Goal: Information Seeking & Learning: Learn about a topic

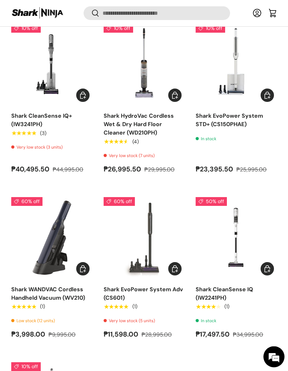
scroll to position [467, 0]
click at [161, 123] on link "Shark HydroVac Cordless Wet & Dry Hard Floor Cleaner (WD210PH)" at bounding box center [139, 124] width 70 height 24
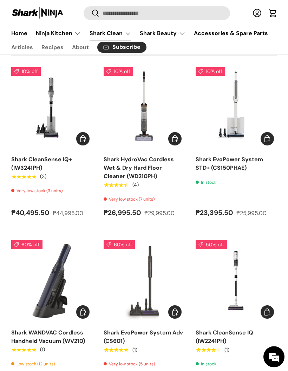
scroll to position [411, 0]
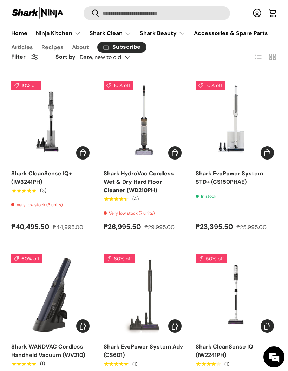
click at [245, 171] on link "Shark EvoPower System STD+ (CS150PHAE)" at bounding box center [229, 178] width 67 height 16
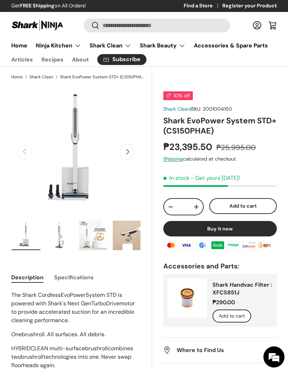
click at [130, 155] on button "Next" at bounding box center [127, 151] width 15 height 15
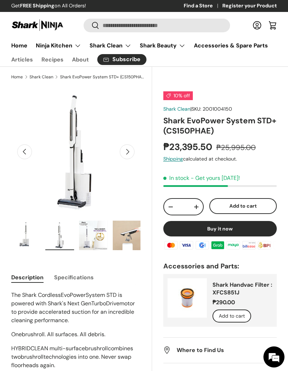
click at [127, 148] on button "Next" at bounding box center [127, 151] width 15 height 15
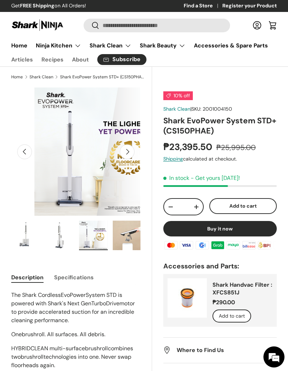
scroll to position [0, 265]
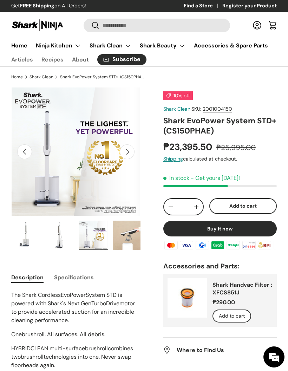
click at [129, 151] on button "Next" at bounding box center [127, 151] width 15 height 15
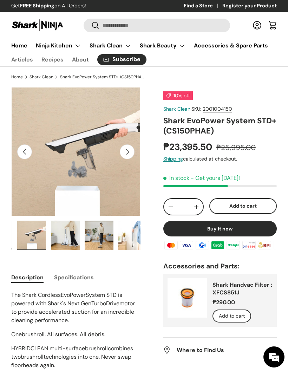
scroll to position [0, 101]
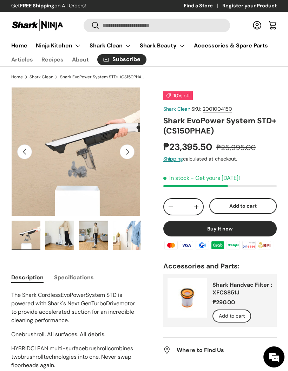
click at [132, 152] on button "Next" at bounding box center [127, 151] width 15 height 15
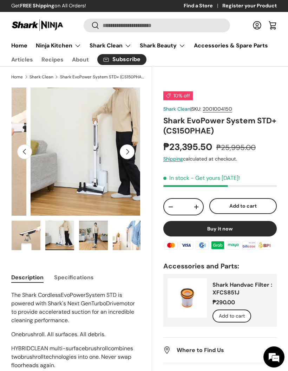
scroll to position [0, 530]
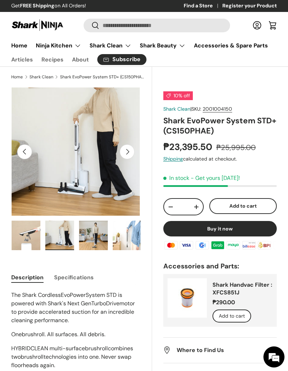
click at [129, 147] on button "Next" at bounding box center [127, 151] width 15 height 15
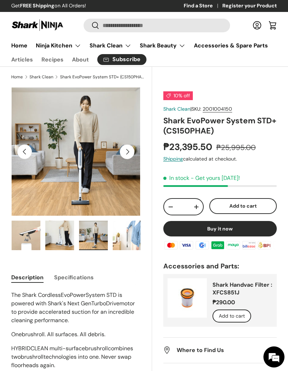
click at [23, 152] on button "Previous" at bounding box center [24, 151] width 15 height 15
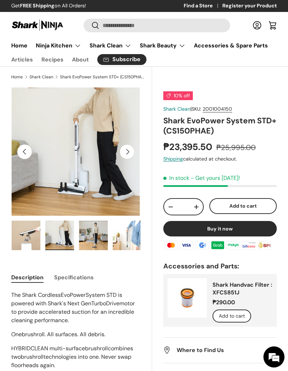
click at [23, 151] on button "Previous" at bounding box center [24, 151] width 15 height 15
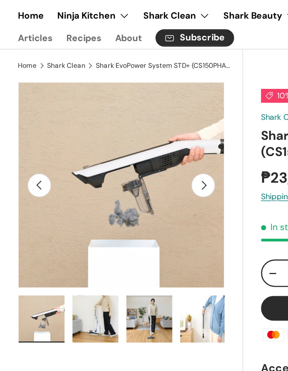
click at [27, 144] on button "Previous" at bounding box center [24, 151] width 15 height 15
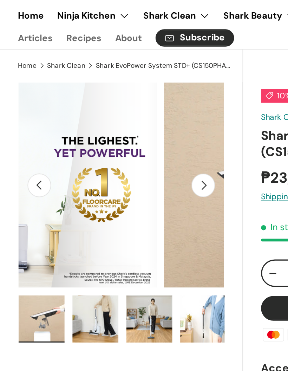
scroll to position [0, 265]
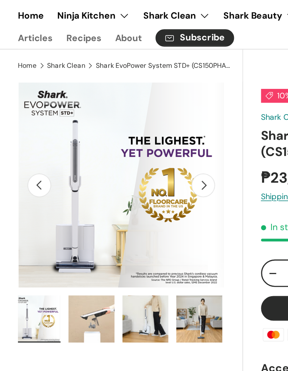
click at [27, 144] on button "Previous" at bounding box center [24, 151] width 15 height 15
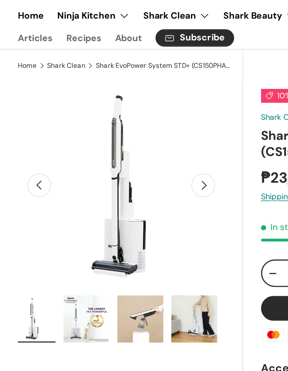
scroll to position [0, 34]
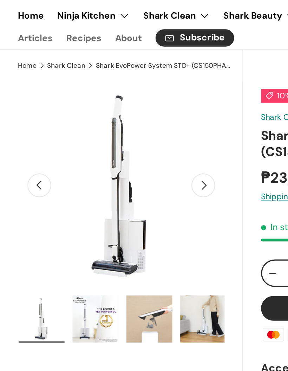
click at [46, 39] on summary "Ninja Kitchen" at bounding box center [59, 46] width 54 height 14
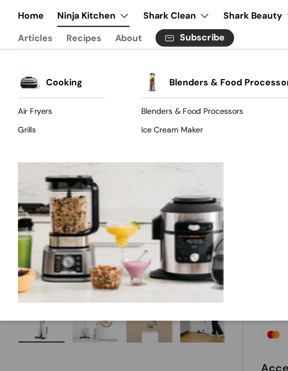
click at [125, 39] on summary "Shark Clean" at bounding box center [110, 46] width 50 height 14
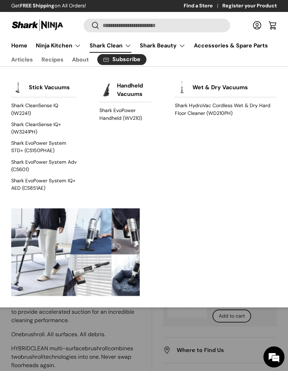
click at [224, 88] on link "Wet & Dry Vacuums" at bounding box center [219, 87] width 55 height 15
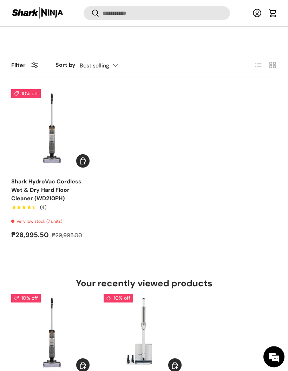
scroll to position [214, 0]
click at [44, 139] on img "Shark HydroVac Cordless Wet & Dry Hard Floor Cleaner (WD210PH)" at bounding box center [51, 129] width 81 height 81
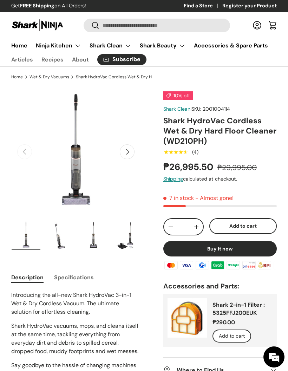
click at [56, 239] on img "Gallery Viewer" at bounding box center [59, 234] width 29 height 29
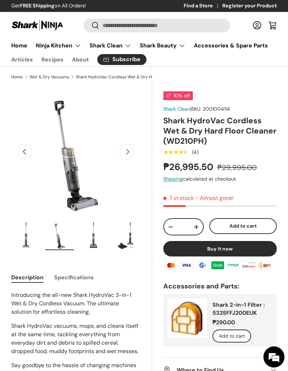
click at [92, 234] on img "Gallery Viewer" at bounding box center [93, 234] width 29 height 29
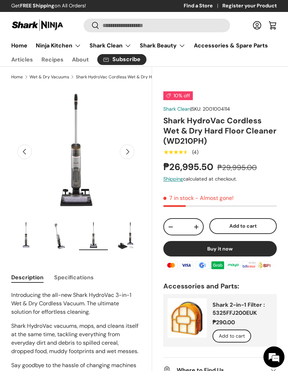
click at [123, 235] on img "Gallery Viewer" at bounding box center [127, 234] width 29 height 29
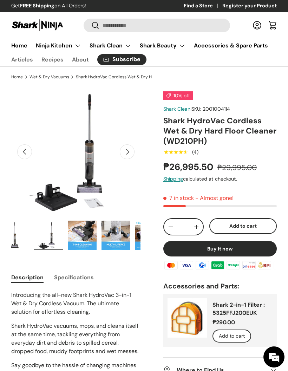
scroll to position [0, 101]
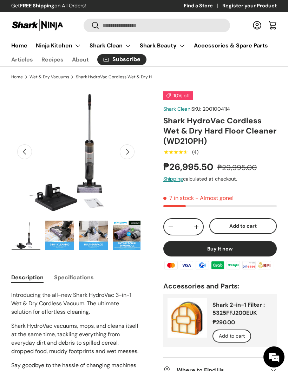
click at [62, 231] on img "Gallery Viewer" at bounding box center [59, 234] width 29 height 29
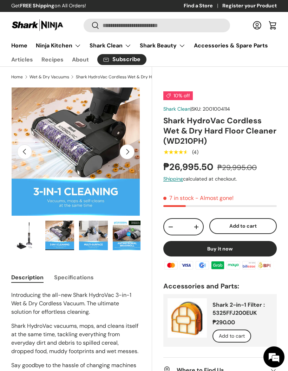
scroll to position [0, 0]
click at [92, 231] on img "Gallery Viewer" at bounding box center [93, 234] width 29 height 29
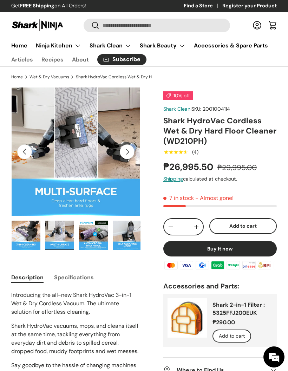
scroll to position [0, 135]
click at [91, 230] on img "Gallery Viewer" at bounding box center [93, 234] width 29 height 29
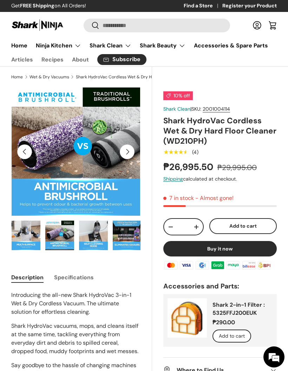
scroll to position [0, 168]
click at [92, 227] on img "Gallery Viewer" at bounding box center [93, 234] width 29 height 29
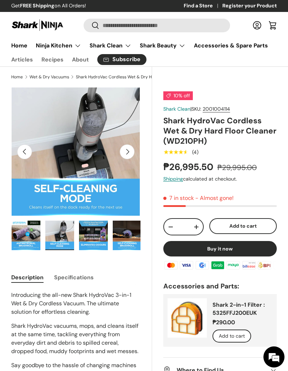
scroll to position [0, 202]
click at [88, 229] on img "Gallery Viewer" at bounding box center [93, 234] width 29 height 29
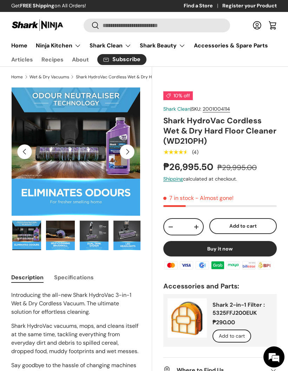
scroll to position [0, 270]
click at [62, 225] on img "Gallery Viewer" at bounding box center [59, 234] width 29 height 29
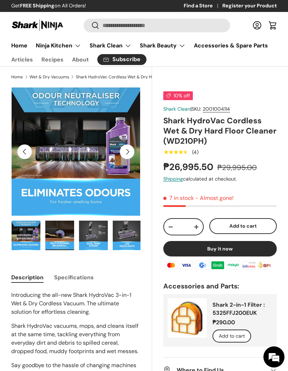
scroll to position [0, 1193]
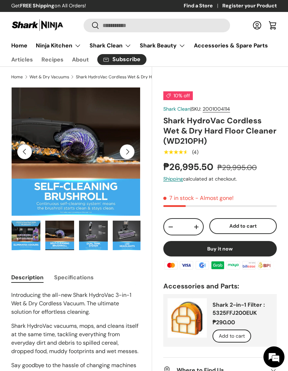
click at [92, 232] on img "Gallery Viewer" at bounding box center [93, 234] width 29 height 29
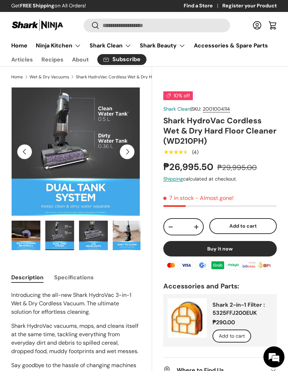
scroll to position [0, 303]
click at [58, 230] on img "Gallery Viewer" at bounding box center [59, 234] width 29 height 29
click at [92, 230] on img "Gallery Viewer" at bounding box center [93, 234] width 29 height 29
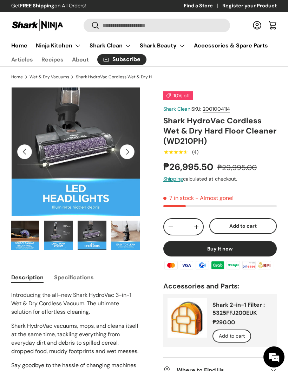
scroll to position [0, 305]
click at [122, 231] on img "Gallery Viewer" at bounding box center [125, 234] width 29 height 29
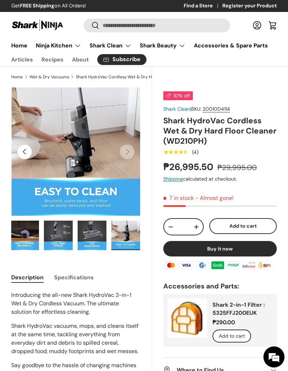
click at [94, 232] on img "Gallery Viewer" at bounding box center [92, 234] width 29 height 29
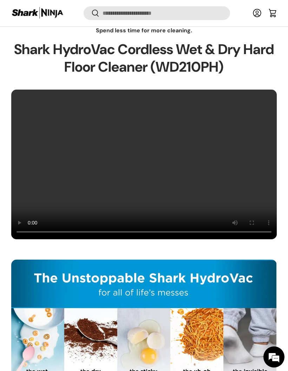
scroll to position [497, 0]
